Goal: Communication & Community: Connect with others

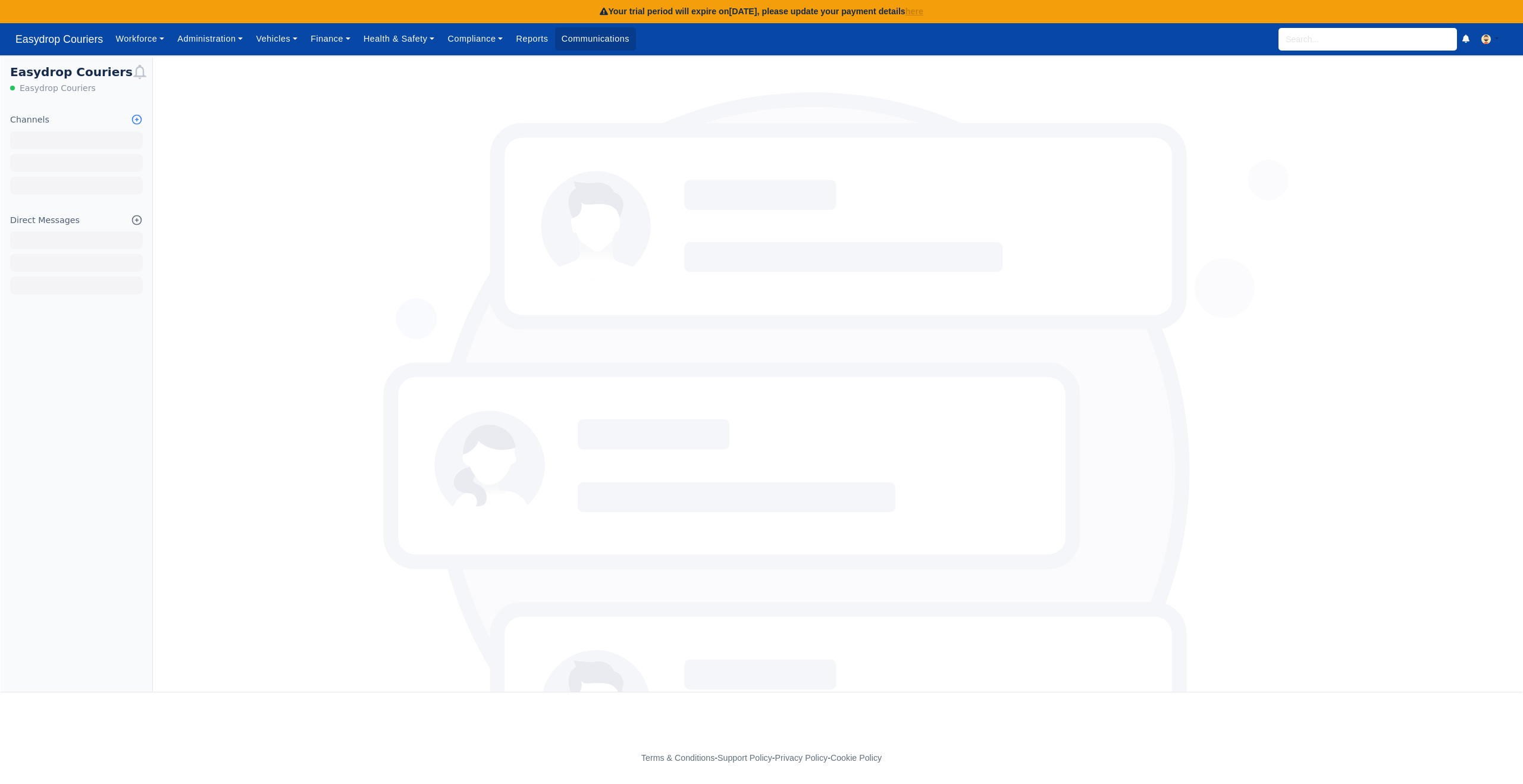
click at [137, 117] on icon at bounding box center [137, 119] width 11 height 11
click at [79, 159] on link "Create Channel" at bounding box center [75, 163] width 133 height 21
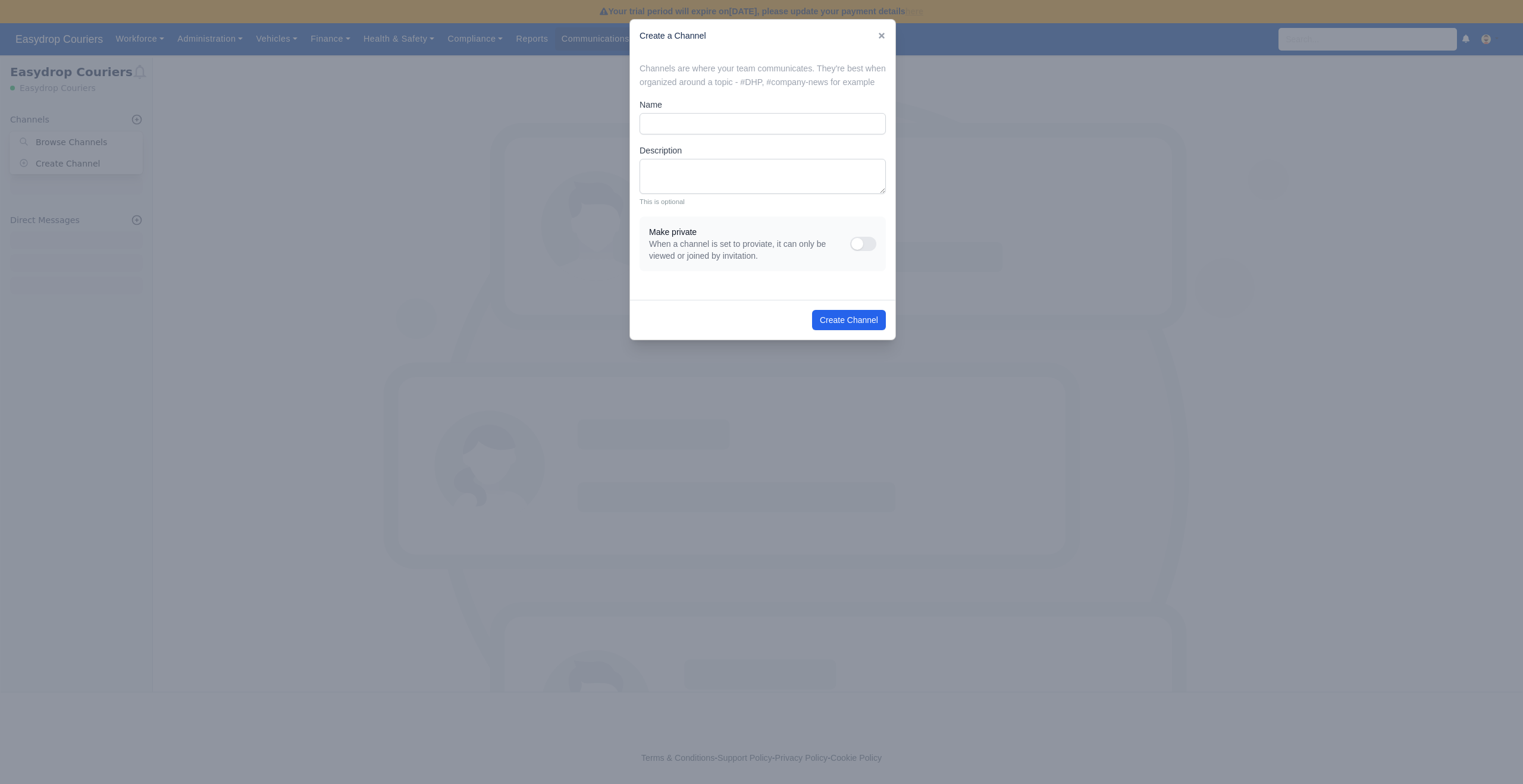
click at [876, 32] on div "Create a Channel" at bounding box center [762, 36] width 266 height 32
click at [883, 34] on icon at bounding box center [882, 35] width 6 height 6
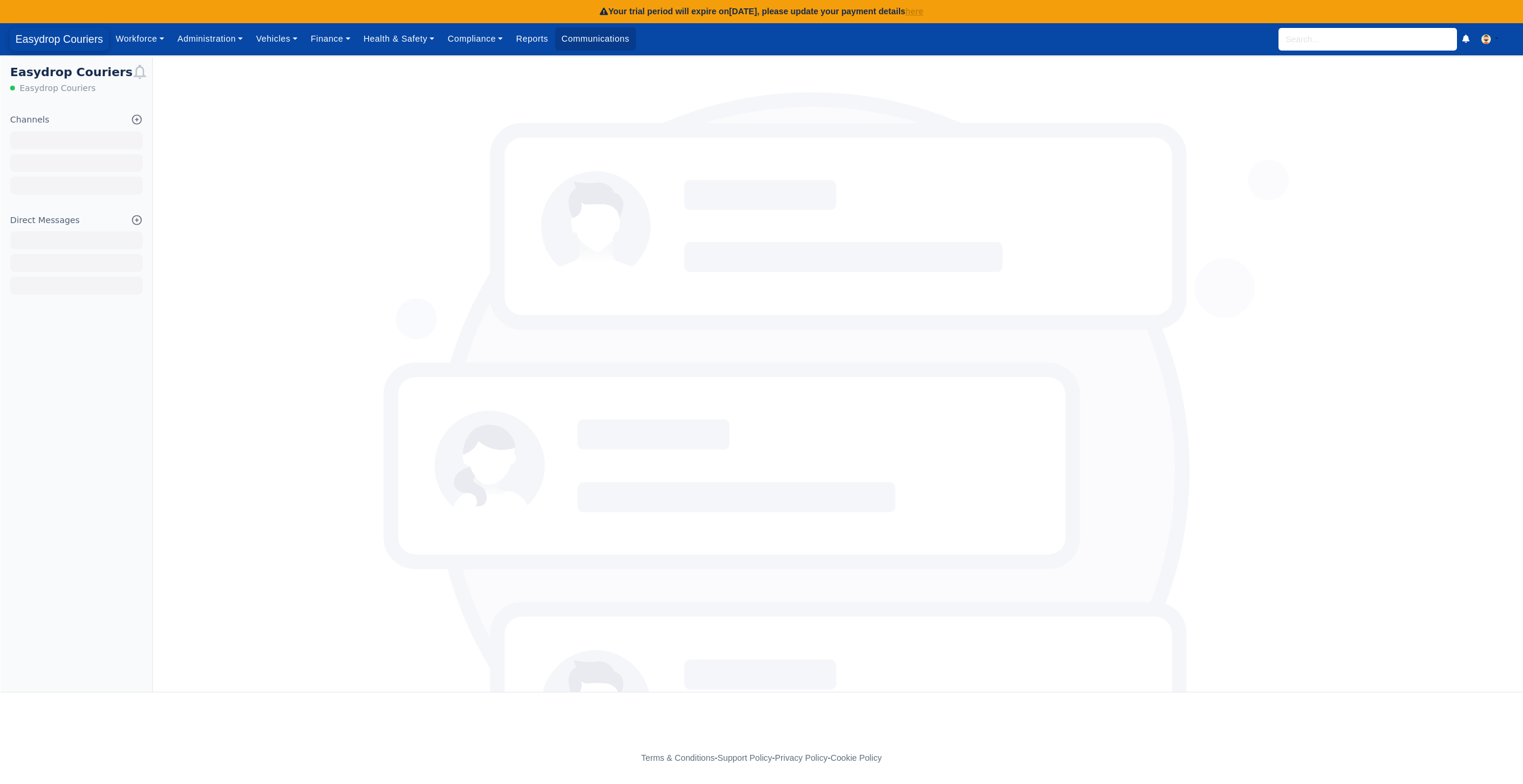
click at [67, 38] on span "Easydrop Couriers" at bounding box center [59, 39] width 99 height 24
